Goal: Information Seeking & Learning: Learn about a topic

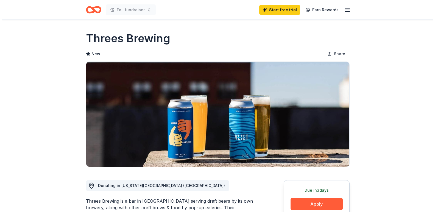
scroll to position [55, 0]
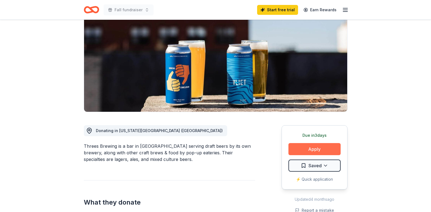
click at [308, 147] on button "Apply" at bounding box center [315, 149] width 52 height 12
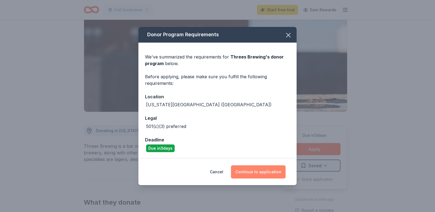
click at [267, 169] on button "Continue to application" at bounding box center [258, 171] width 55 height 13
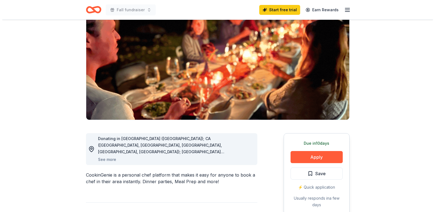
scroll to position [55, 0]
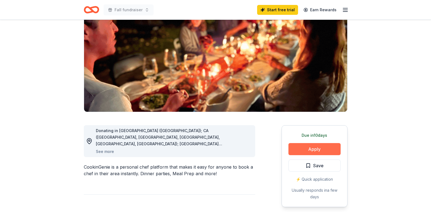
click at [297, 145] on button "Apply" at bounding box center [315, 149] width 52 height 12
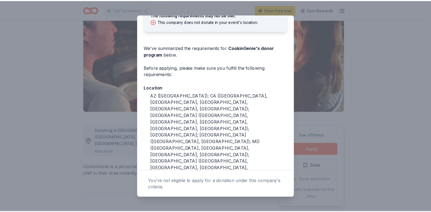
scroll to position [26, 0]
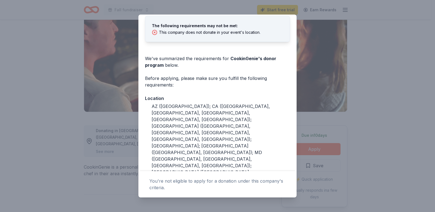
click at [338, 108] on div "Donor Program Requirements The following requirements may not be met: This comp…" at bounding box center [217, 106] width 435 height 212
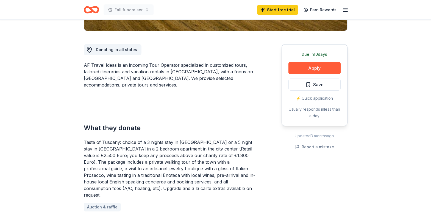
scroll to position [137, 0]
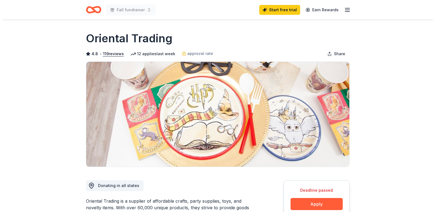
scroll to position [27, 0]
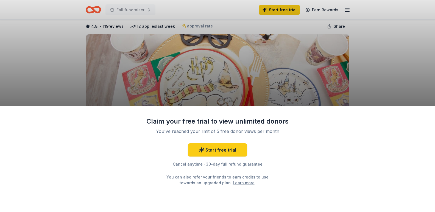
click at [386, 81] on div "Claim your free trial to view unlimited donors You've reached your limit of 5 f…" at bounding box center [217, 106] width 435 height 212
click at [27, 24] on div "Claim your free trial to view unlimited donors You've reached your limit of 5 f…" at bounding box center [217, 106] width 435 height 212
click at [225, 98] on div "Claim your free trial to view unlimited donors You've reached your limit of 5 f…" at bounding box center [217, 106] width 435 height 212
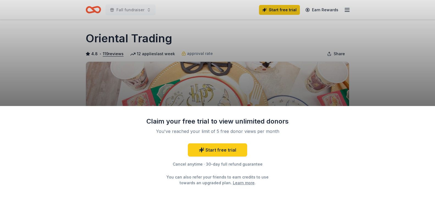
click at [228, 56] on div "Claim your free trial to view unlimited donors You've reached your limit of 5 f…" at bounding box center [217, 106] width 435 height 212
click at [180, 35] on div "Claim your free trial to view unlimited donors You've reached your limit of 5 f…" at bounding box center [217, 106] width 435 height 212
